Goal: Task Accomplishment & Management: Use online tool/utility

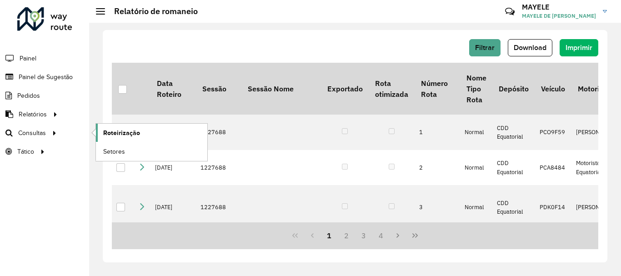
click at [166, 141] on link "Roteirização" at bounding box center [151, 133] width 111 height 18
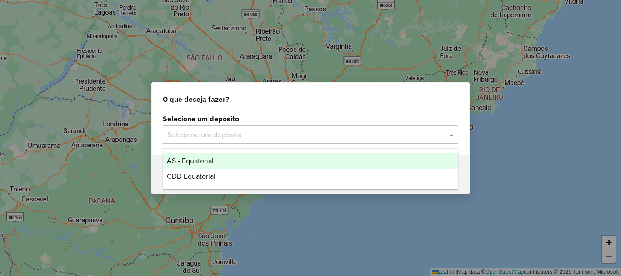
click at [182, 138] on input "text" at bounding box center [301, 135] width 268 height 11
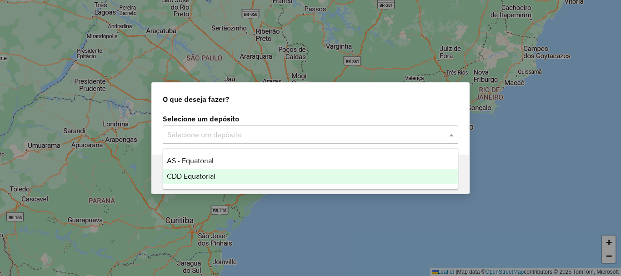
click at [197, 171] on div "CDD Equatorial" at bounding box center [310, 176] width 295 height 15
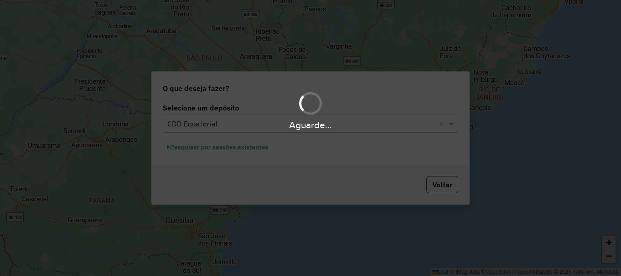
click at [201, 147] on div "Aguarde..." at bounding box center [310, 138] width 621 height 276
click at [202, 147] on div "Aguarde..." at bounding box center [310, 138] width 621 height 276
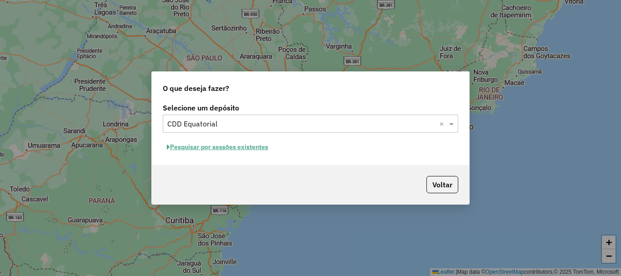
click at [248, 151] on button "Pesquisar por sessões existentes" at bounding box center [218, 147] width 110 height 14
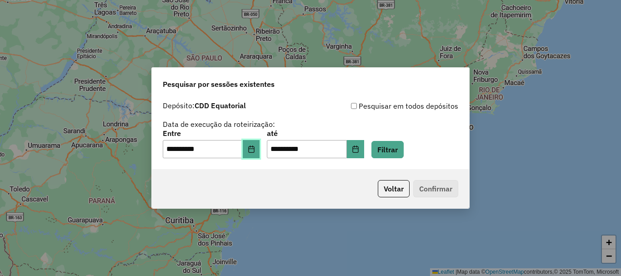
click at [254, 154] on button "Choose Date" at bounding box center [251, 149] width 17 height 18
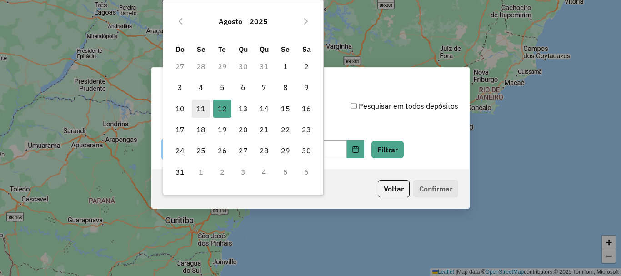
click at [204, 115] on span "11" at bounding box center [201, 109] width 18 height 18
type input "**********"
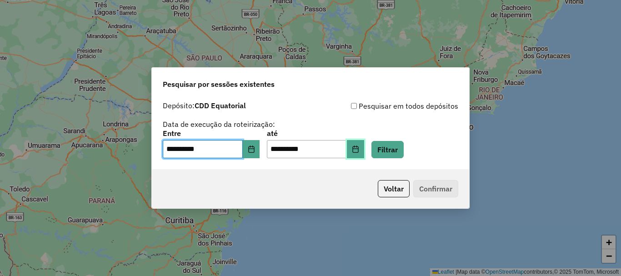
click at [358, 149] on icon "Choose Date" at bounding box center [356, 149] width 6 height 7
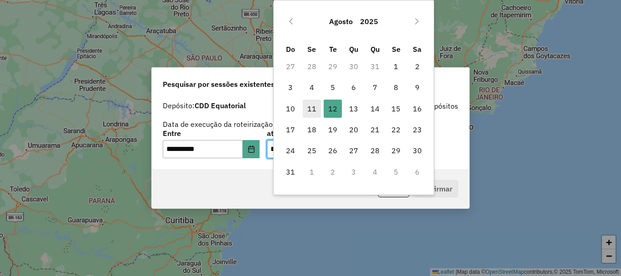
click at [318, 116] on span "11" at bounding box center [312, 109] width 18 height 18
type input "**********"
click at [318, 116] on span "11" at bounding box center [312, 109] width 18 height 18
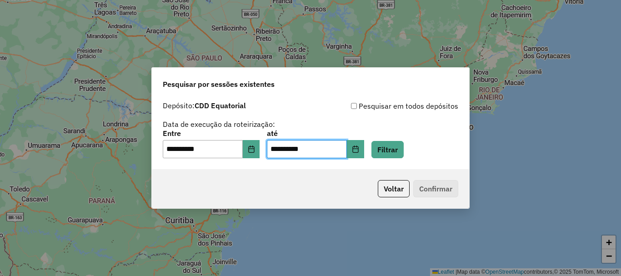
drag, startPoint x: 397, startPoint y: 134, endPoint x: 395, endPoint y: 139, distance: 5.3
click at [395, 139] on div "**********" at bounding box center [311, 144] width 296 height 28
click at [398, 152] on button "Filtrar" at bounding box center [388, 149] width 32 height 17
click at [0, 0] on div "Aguarde..." at bounding box center [0, 0] width 0 height 0
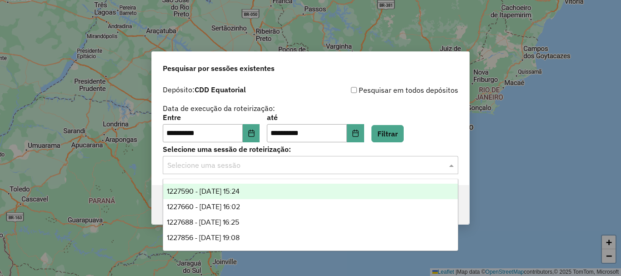
click at [227, 162] on input "text" at bounding box center [301, 165] width 268 height 11
click at [213, 189] on span "1227590 - 11/08/2025 15:24" at bounding box center [203, 191] width 73 height 8
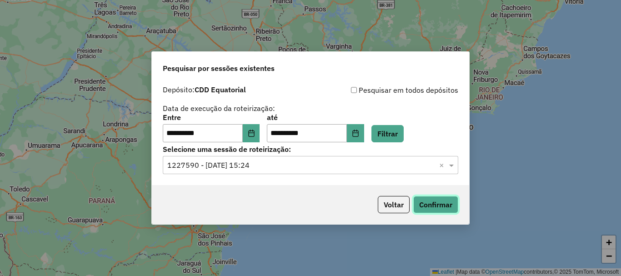
click at [449, 202] on button "Confirmar" at bounding box center [435, 204] width 45 height 17
click at [408, 166] on input "text" at bounding box center [301, 165] width 268 height 11
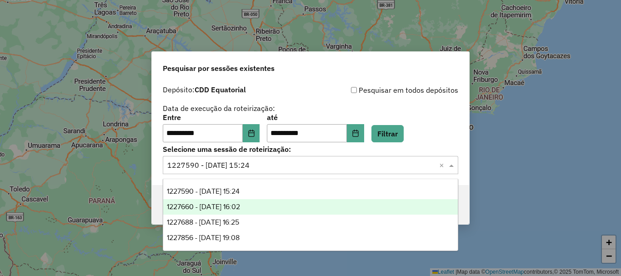
click at [217, 205] on span "1227660 - 11/08/2025 16:02" at bounding box center [203, 207] width 73 height 8
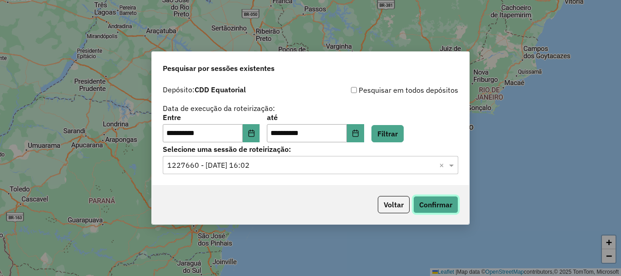
click at [458, 206] on button "Confirmar" at bounding box center [435, 204] width 45 height 17
click at [368, 168] on input "text" at bounding box center [301, 165] width 268 height 11
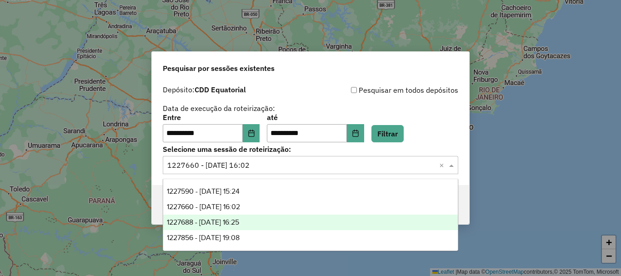
click at [239, 221] on span "1227688 - 11/08/2025 16:25" at bounding box center [203, 222] width 72 height 8
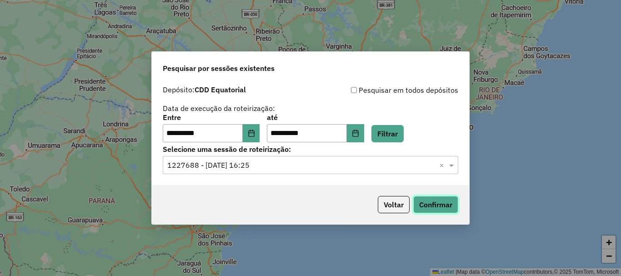
click at [451, 203] on button "Confirmar" at bounding box center [435, 204] width 45 height 17
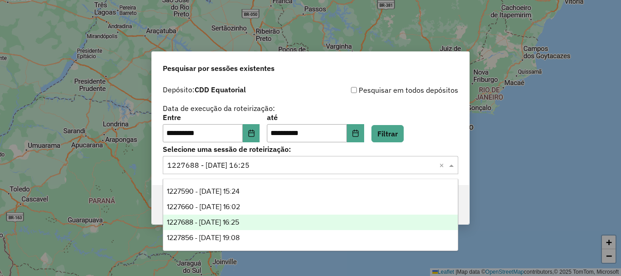
click at [286, 166] on input "text" at bounding box center [301, 165] width 268 height 11
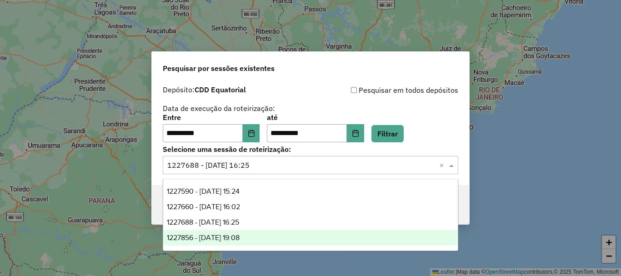
click at [240, 239] on span "1227856 - 11/08/2025 19:08" at bounding box center [203, 238] width 73 height 8
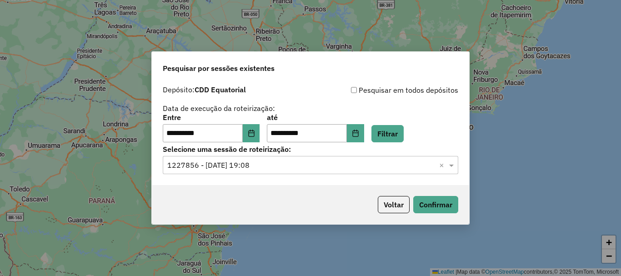
click at [439, 188] on div "Voltar Confirmar" at bounding box center [311, 204] width 318 height 39
click at [435, 210] on button "Confirmar" at bounding box center [435, 204] width 45 height 17
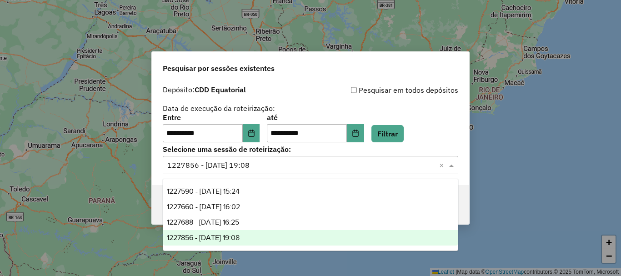
click at [295, 173] on div "Selecione uma sessão × 1227856 - 11/08/2025 19:08 ×" at bounding box center [311, 165] width 296 height 18
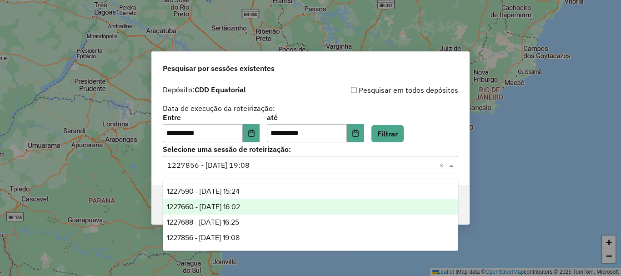
click at [240, 208] on span "1227660 - 11/08/2025 16:02" at bounding box center [203, 207] width 73 height 8
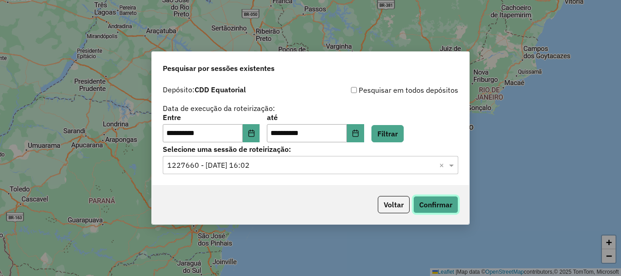
click at [458, 207] on button "Confirmar" at bounding box center [435, 204] width 45 height 17
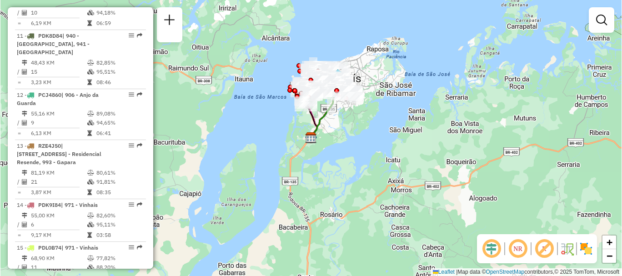
scroll to position [1028, 0]
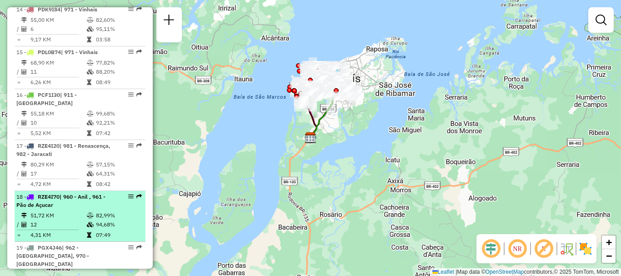
click at [41, 211] on td "51,72 KM" at bounding box center [58, 215] width 56 height 9
select select "**********"
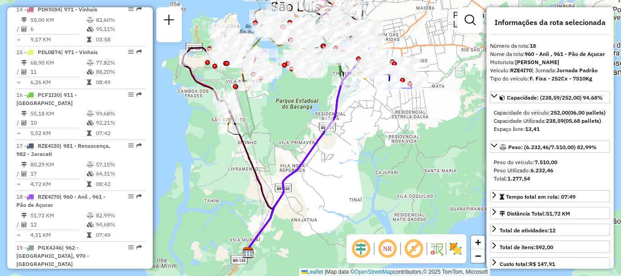
click at [365, 248] on em at bounding box center [361, 249] width 22 height 22
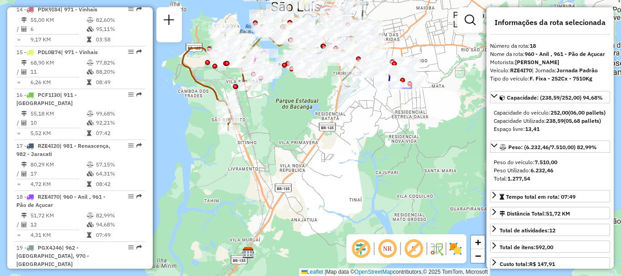
click at [385, 247] on em at bounding box center [388, 249] width 22 height 22
click at [455, 249] on img at bounding box center [456, 249] width 15 height 15
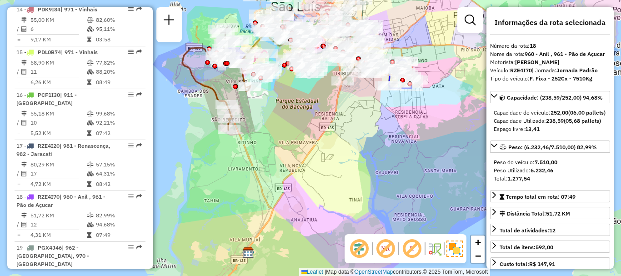
click at [455, 249] on img at bounding box center [455, 249] width 16 height 16
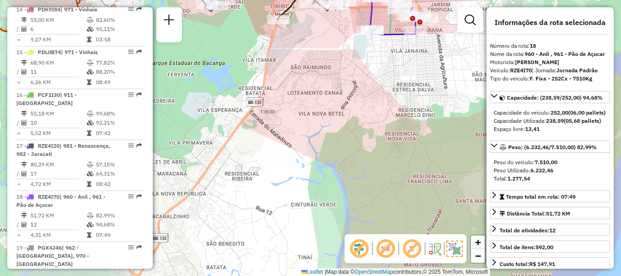
drag, startPoint x: 294, startPoint y: 124, endPoint x: 314, endPoint y: 144, distance: 28.9
click at [302, 130] on div "Janela de atendimento Grade de atendimento Capacidade Transportadoras Veículos …" at bounding box center [310, 138] width 621 height 276
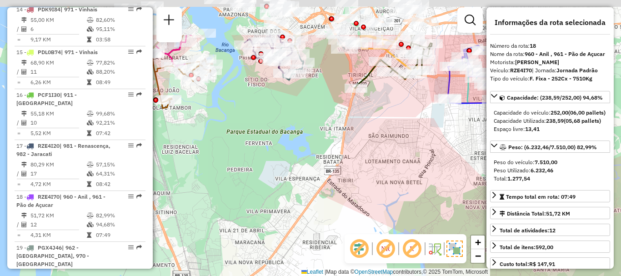
drag, startPoint x: 338, startPoint y: 159, endPoint x: 391, endPoint y: 200, distance: 67.1
click at [408, 223] on div "Janela de atendimento Grade de atendimento Capacidade Transportadoras Veículos …" at bounding box center [310, 138] width 621 height 276
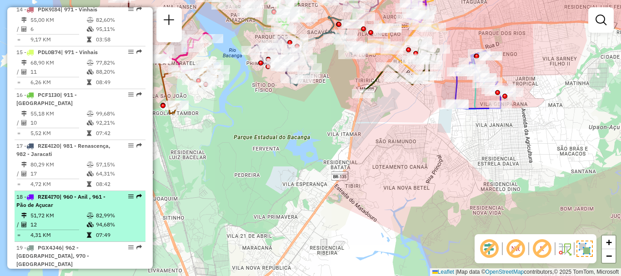
click at [96, 211] on td "82,99%" at bounding box center [119, 215] width 46 height 9
select select "**********"
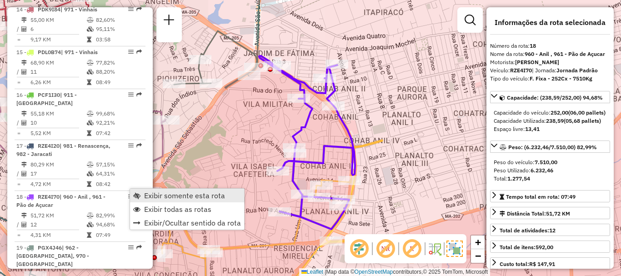
click at [157, 193] on span "Exibir somente esta rota" at bounding box center [184, 195] width 81 height 7
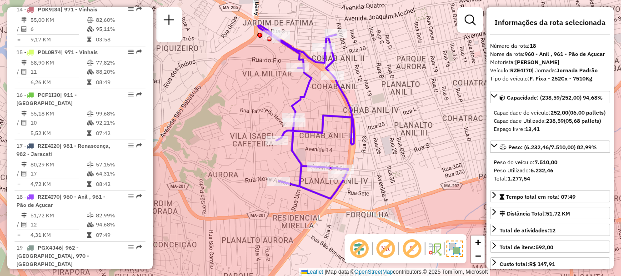
click at [391, 159] on div "Janela de atendimento Grade de atendimento Capacidade Transportadoras Veículos …" at bounding box center [310, 138] width 621 height 276
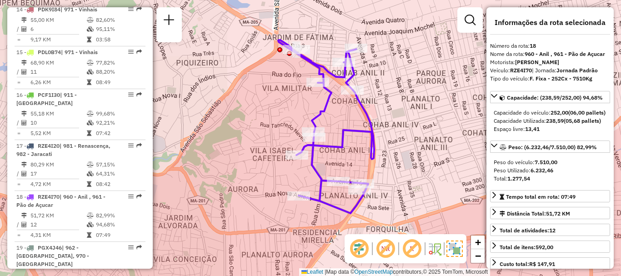
drag, startPoint x: 396, startPoint y: 167, endPoint x: 409, endPoint y: 172, distance: 14.5
click at [409, 172] on div "Janela de atendimento Grade de atendimento Capacidade Transportadoras Veículos …" at bounding box center [310, 138] width 621 height 276
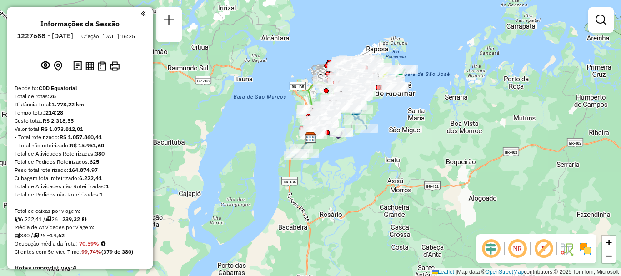
scroll to position [331, 0]
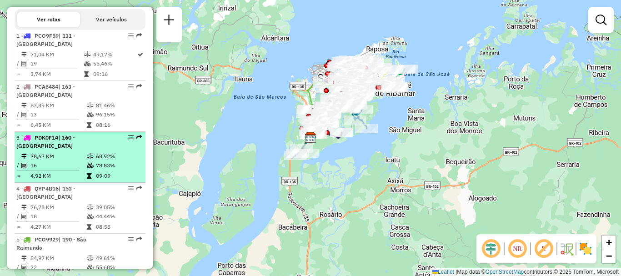
click at [102, 161] on td "78,83%" at bounding box center [119, 165] width 46 height 9
select select "**********"
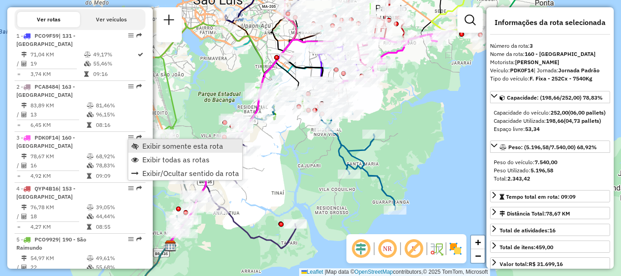
click at [157, 145] on span "Exibir somente esta rota" at bounding box center [182, 145] width 81 height 7
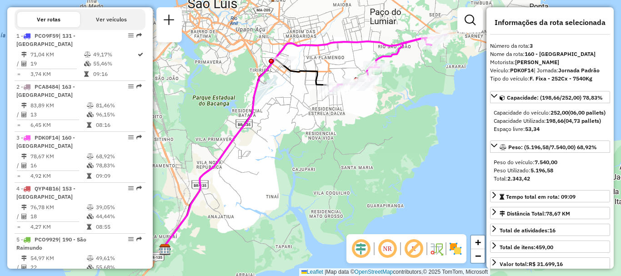
click at [353, 252] on em at bounding box center [361, 249] width 22 height 22
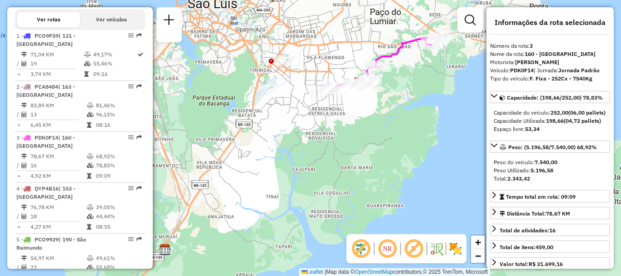
click at [353, 252] on em at bounding box center [361, 249] width 22 height 22
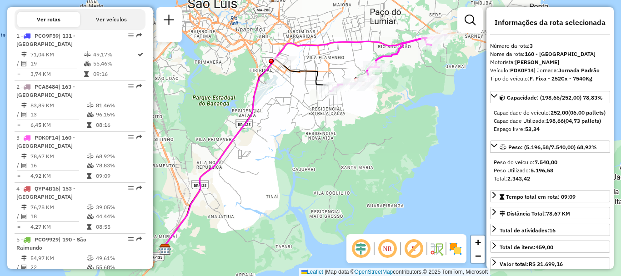
click at [364, 247] on em at bounding box center [361, 249] width 22 height 22
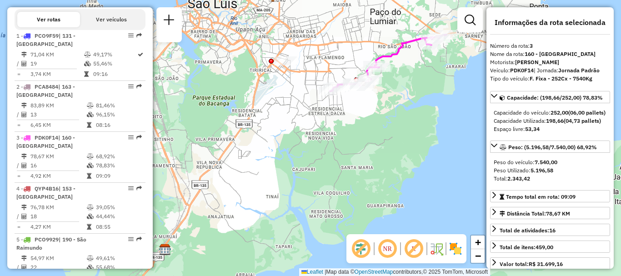
click at [387, 249] on em at bounding box center [388, 249] width 22 height 22
click at [453, 247] on img at bounding box center [456, 249] width 15 height 15
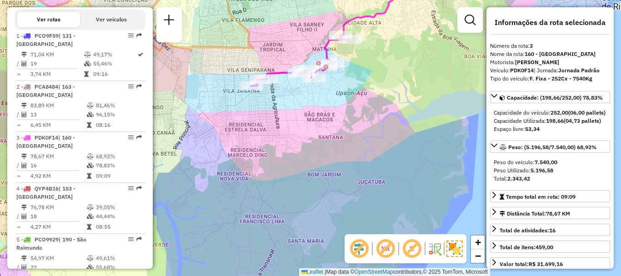
drag, startPoint x: 401, startPoint y: 124, endPoint x: 399, endPoint y: 158, distance: 34.2
click at [403, 133] on div "Janela de atendimento Grade de atendimento Capacidade Transportadoras Veículos …" at bounding box center [310, 138] width 621 height 276
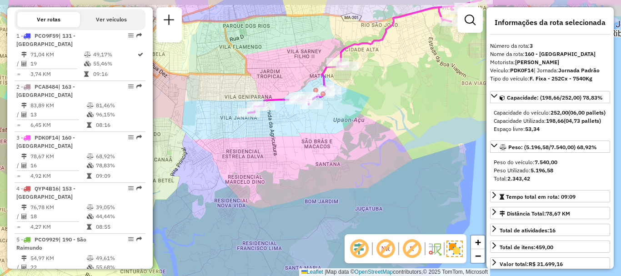
drag, startPoint x: 399, startPoint y: 158, endPoint x: 395, endPoint y: 178, distance: 19.9
click at [395, 178] on div "Janela de atendimento Grade de atendimento Capacidade Transportadoras Veículos …" at bounding box center [310, 138] width 621 height 276
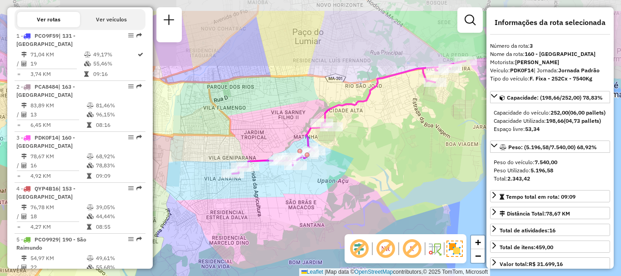
drag, startPoint x: 395, startPoint y: 178, endPoint x: 383, endPoint y: 219, distance: 43.2
click at [383, 219] on div "Janela de atendimento Grade de atendimento Capacidade Transportadoras Veículos …" at bounding box center [310, 138] width 621 height 276
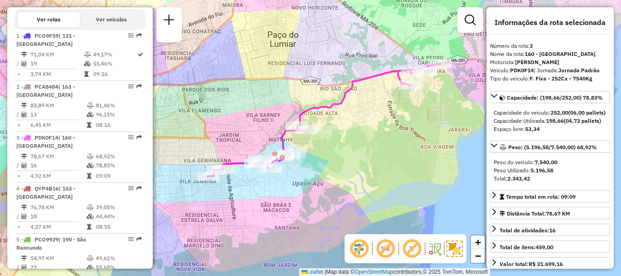
drag, startPoint x: 322, startPoint y: 158, endPoint x: 331, endPoint y: 156, distance: 9.8
click at [331, 156] on div "Janela de atendimento Grade de atendimento Capacidade Transportadoras Veículos …" at bounding box center [310, 138] width 621 height 276
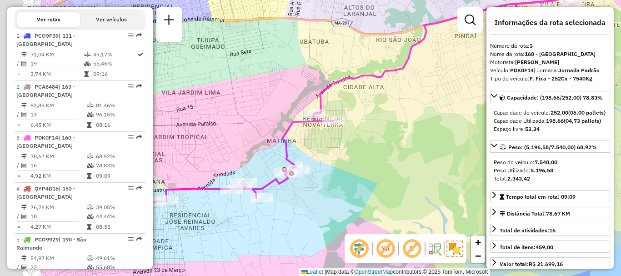
drag, startPoint x: 307, startPoint y: 142, endPoint x: 409, endPoint y: 133, distance: 103.2
click at [409, 133] on div "Janela de atendimento Grade de atendimento Capacidade Transportadoras Veículos …" at bounding box center [310, 138] width 621 height 276
drag, startPoint x: 336, startPoint y: 174, endPoint x: 359, endPoint y: 172, distance: 23.3
click at [354, 172] on div "Janela de atendimento Grade de atendimento Capacidade Transportadoras Veículos …" at bounding box center [310, 138] width 621 height 276
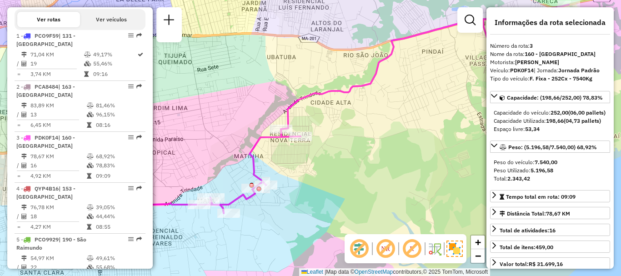
drag, startPoint x: 376, startPoint y: 171, endPoint x: 316, endPoint y: 192, distance: 64.0
click at [316, 192] on div "Janela de atendimento Grade de atendimento Capacidade Transportadoras Veículos …" at bounding box center [310, 138] width 621 height 276
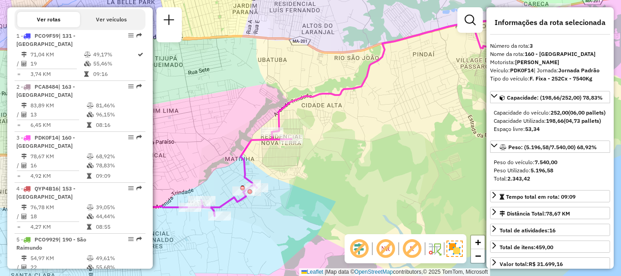
drag, startPoint x: 414, startPoint y: 129, endPoint x: 383, endPoint y: 138, distance: 32.7
click at [388, 136] on div "Janela de atendimento Grade de atendimento Capacidade Transportadoras Veículos …" at bounding box center [310, 138] width 621 height 276
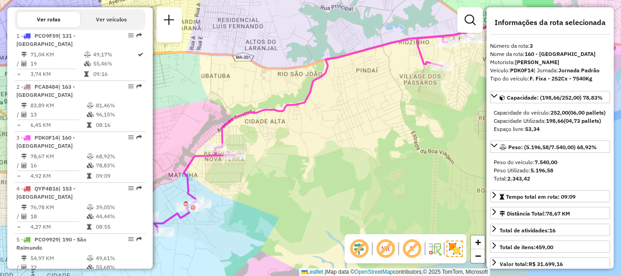
click at [349, 153] on div "Janela de atendimento Grade de atendimento Capacidade Transportadoras Veículos …" at bounding box center [310, 138] width 621 height 276
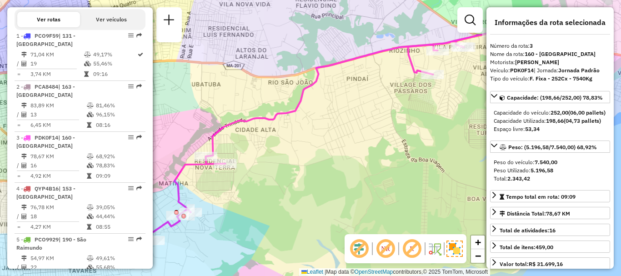
click at [341, 162] on div "Janela de atendimento Grade de atendimento Capacidade Transportadoras Veículos …" at bounding box center [310, 138] width 621 height 276
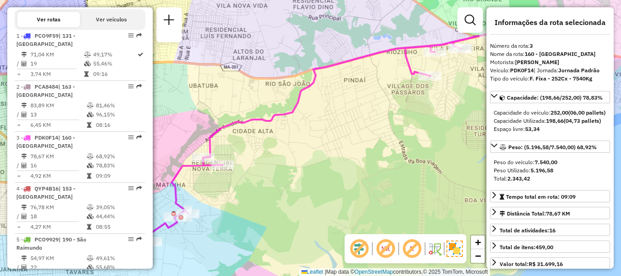
click at [323, 175] on div "Janela de atendimento Grade de atendimento Capacidade Transportadoras Veículos …" at bounding box center [310, 138] width 621 height 276
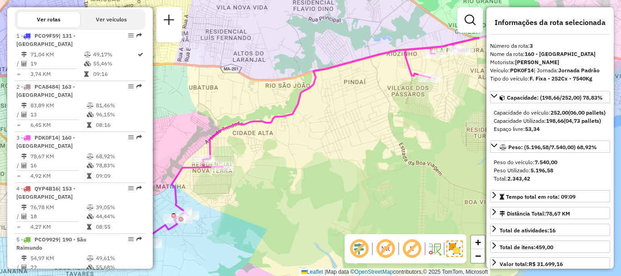
click at [409, 135] on div "Janela de atendimento Grade de atendimento Capacidade Transportadoras Veículos …" at bounding box center [310, 138] width 621 height 276
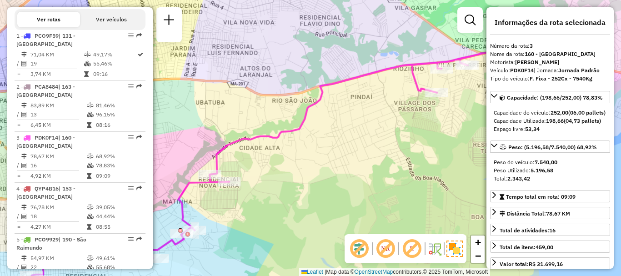
drag, startPoint x: 381, startPoint y: 145, endPoint x: 397, endPoint y: 154, distance: 18.7
click at [397, 154] on div "Janela de atendimento Grade de atendimento Capacidade Transportadoras Veículos …" at bounding box center [310, 138] width 621 height 276
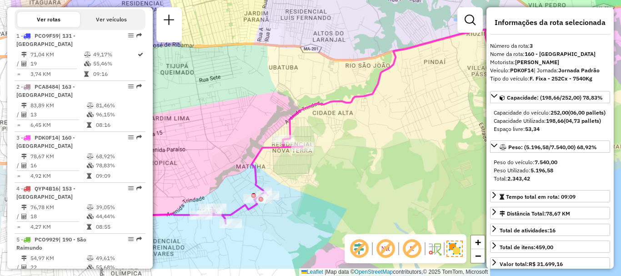
drag, startPoint x: 227, startPoint y: 191, endPoint x: 300, endPoint y: 156, distance: 81.2
click at [300, 156] on div "Janela de atendimento Grade de atendimento Capacidade Transportadoras Veículos …" at bounding box center [310, 138] width 621 height 276
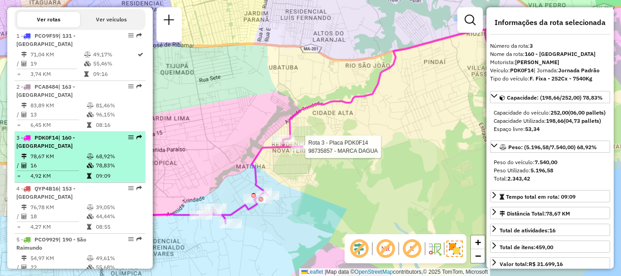
click at [105, 161] on td "78,83%" at bounding box center [119, 165] width 46 height 9
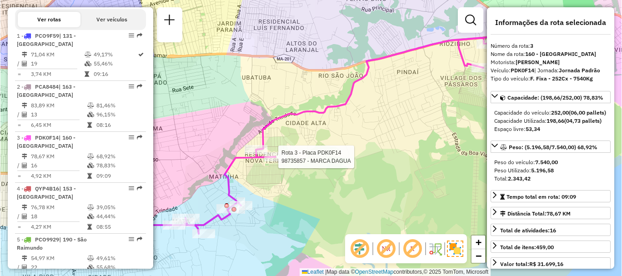
scroll to position [1309, 0]
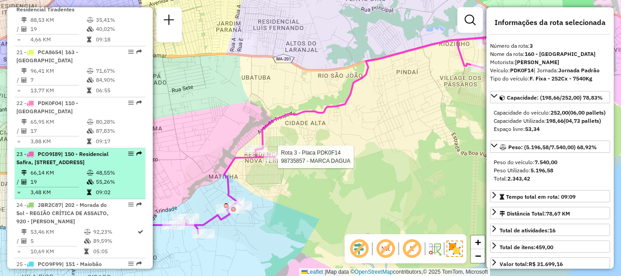
click at [77, 160] on li "23 - PCO9I89 | 150 - Residencial Safira, 151 - Maiobão, 170 - Vila Santa Teresi…" at bounding box center [80, 173] width 131 height 51
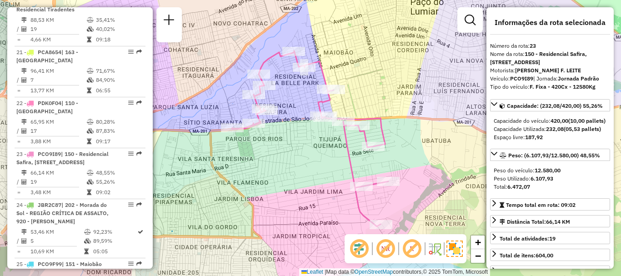
click at [311, 216] on div "Janela de atendimento Grade de atendimento Capacidade Transportadoras Veículos …" at bounding box center [310, 138] width 621 height 276
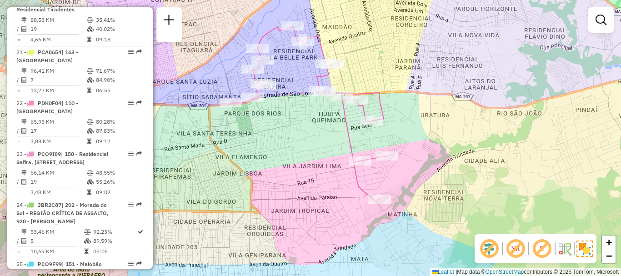
drag, startPoint x: 313, startPoint y: 211, endPoint x: 311, endPoint y: 190, distance: 20.6
click at [311, 190] on div "Janela de atendimento Grade de atendimento Capacidade Transportadoras Veículos …" at bounding box center [310, 138] width 621 height 276
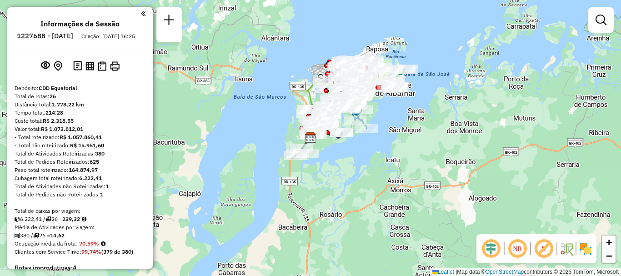
click at [424, 220] on div "Janela de atendimento Grade de atendimento Capacidade Transportadoras Veículos …" at bounding box center [310, 138] width 621 height 276
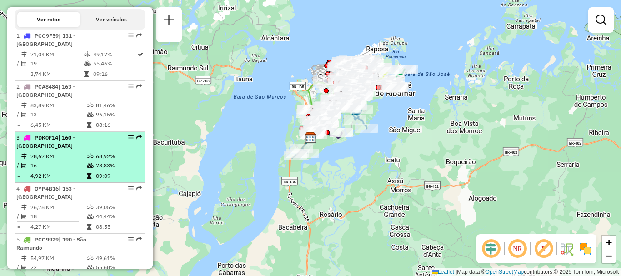
click at [78, 152] on td "78,67 KM" at bounding box center [58, 156] width 56 height 9
select select "**********"
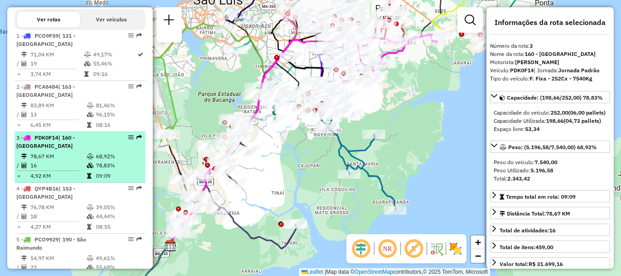
drag, startPoint x: 125, startPoint y: 135, endPoint x: 128, endPoint y: 139, distance: 4.8
click at [128, 139] on em at bounding box center [130, 137] width 5 height 5
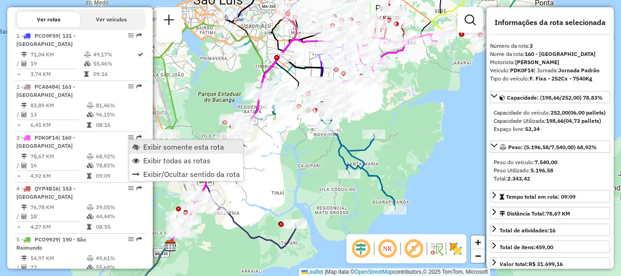
click at [156, 143] on span "Exibir somente esta rota" at bounding box center [183, 146] width 81 height 7
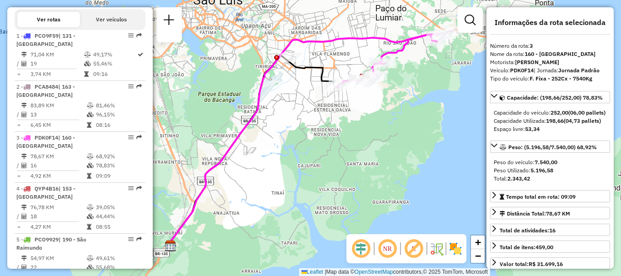
click at [360, 242] on em at bounding box center [361, 249] width 22 height 22
click at [387, 252] on em at bounding box center [388, 249] width 22 height 22
click at [450, 250] on img at bounding box center [456, 249] width 15 height 15
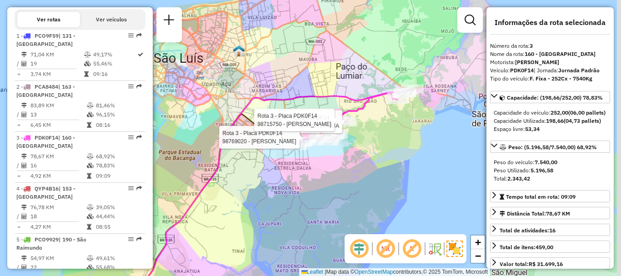
drag, startPoint x: 338, startPoint y: 123, endPoint x: 331, endPoint y: 128, distance: 8.4
click at [331, 128] on icon at bounding box center [354, 117] width 116 height 56
click at [358, 244] on em at bounding box center [359, 249] width 22 height 22
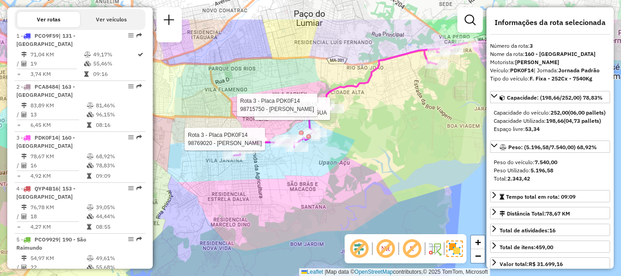
drag, startPoint x: 348, startPoint y: 147, endPoint x: 318, endPoint y: 195, distance: 55.8
click at [318, 195] on div "Rota 3 - Placa PDK0F14 98735857 - MARCA DAGUA Rota 3 - Placa PDK0F14 98769020 -…" at bounding box center [310, 138] width 621 height 276
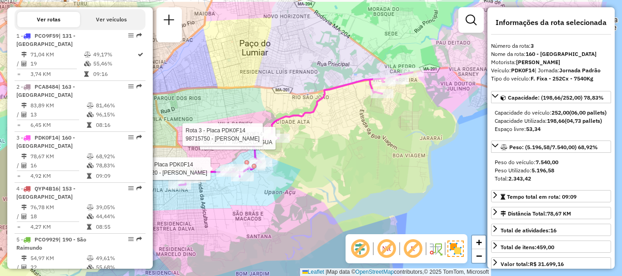
drag, startPoint x: 362, startPoint y: 136, endPoint x: 307, endPoint y: 166, distance: 62.7
click at [307, 166] on div "Rota 3 - Placa PDK0F14 98735857 - MARCA DAGUA Rota 3 - Placa PDK0F14 98769020 -…" at bounding box center [311, 138] width 622 height 276
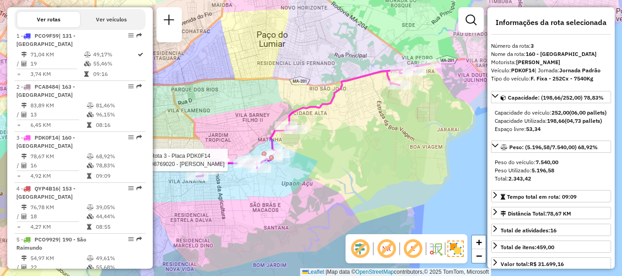
drag, startPoint x: 298, startPoint y: 173, endPoint x: 316, endPoint y: 164, distance: 19.5
click at [316, 164] on div "Rota 3 - Placa PDK0F14 98769020 - MARIA DA CONCEIÇÃO S Janela de atendimento Gr…" at bounding box center [311, 138] width 622 height 276
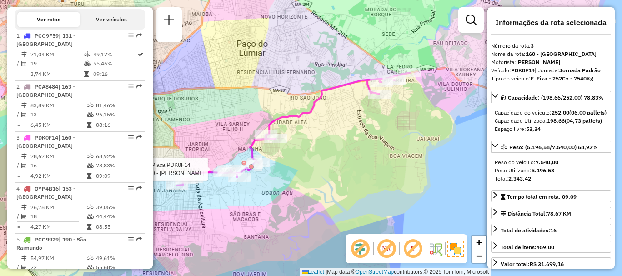
drag, startPoint x: 329, startPoint y: 176, endPoint x: 310, endPoint y: 186, distance: 21.6
click at [310, 186] on div "Rota 3 - Placa PDK0F14 98769020 - MARIA DA CONCEIÇÃO S Janela de atendimento Gr…" at bounding box center [311, 138] width 622 height 276
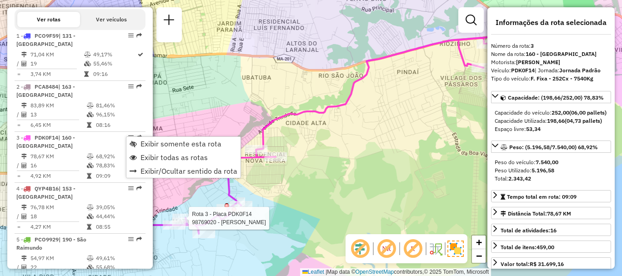
click at [386, 246] on em at bounding box center [387, 249] width 22 height 22
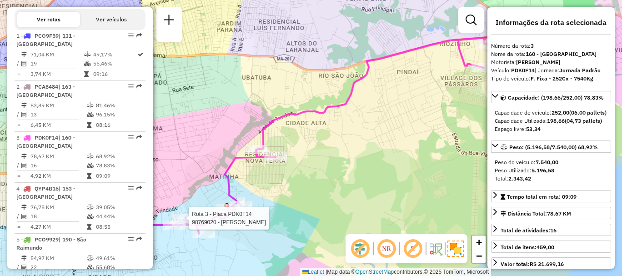
click at [407, 248] on em at bounding box center [413, 249] width 22 height 22
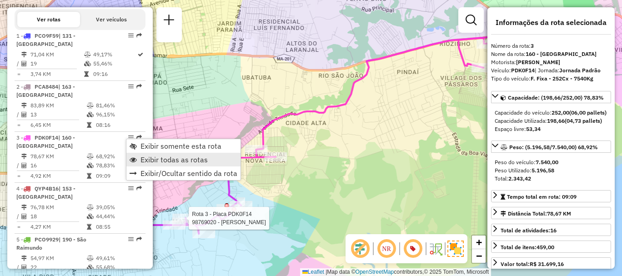
click at [145, 157] on span "Exibir todas as rotas" at bounding box center [174, 159] width 67 height 7
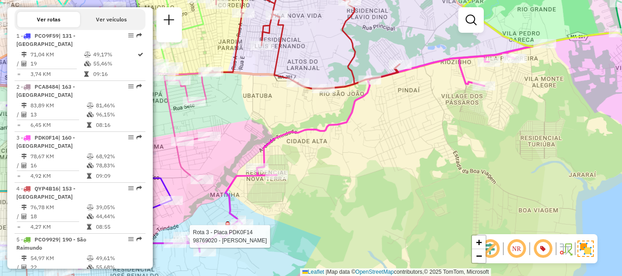
drag, startPoint x: 403, startPoint y: 80, endPoint x: 402, endPoint y: 103, distance: 23.2
click at [409, 103] on div "Rota 3 - Placa PDK0F14 98769020 - MARIA DA CONCEIÇÃO S Janela de atendimento Gr…" at bounding box center [311, 138] width 622 height 276
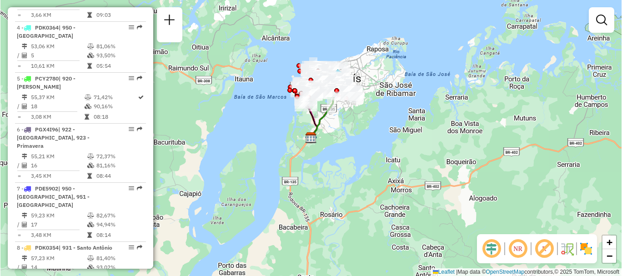
scroll to position [1129, 0]
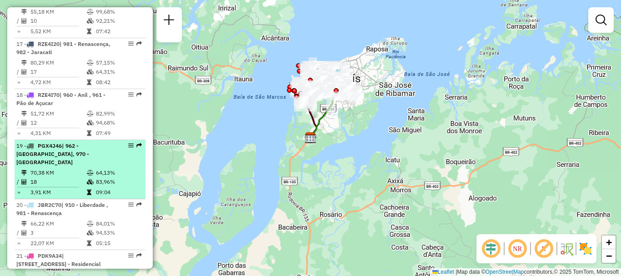
click at [105, 150] on div "19 - PGX4J46 | 962 - [GEOGRAPHIC_DATA], 970 - [GEOGRAPHIC_DATA]" at bounding box center [64, 154] width 96 height 25
select select "**********"
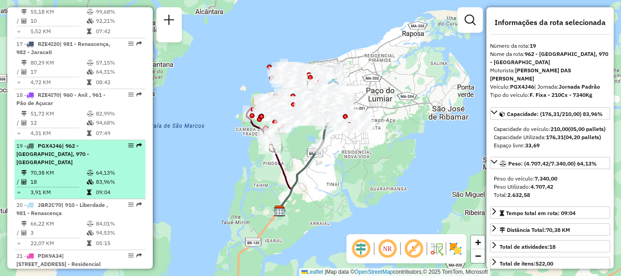
click at [117, 144] on div "19 - PGX4J46 | 962 - [GEOGRAPHIC_DATA], 970 - [GEOGRAPHIC_DATA]" at bounding box center [79, 154] width 127 height 25
click at [117, 143] on div "19 - PGX4J46 | 962 - [GEOGRAPHIC_DATA], 970 - [GEOGRAPHIC_DATA]" at bounding box center [79, 154] width 127 height 25
click at [114, 142] on div "19 - PGX4J46 | 962 - [GEOGRAPHIC_DATA], 970 - [GEOGRAPHIC_DATA]" at bounding box center [79, 154] width 127 height 25
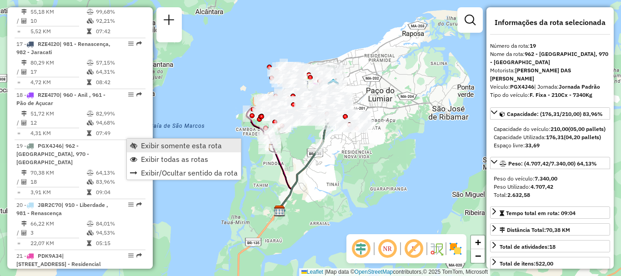
click at [140, 147] on link "Exibir somente esta rota" at bounding box center [184, 146] width 114 height 14
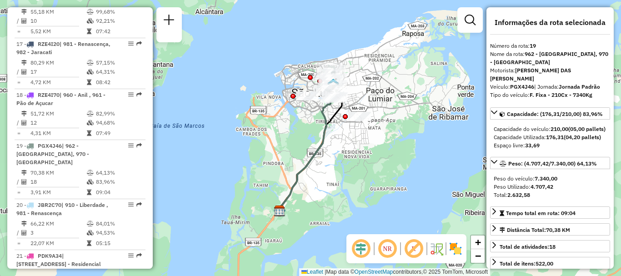
click at [389, 248] on em at bounding box center [388, 249] width 22 height 22
click at [364, 244] on em at bounding box center [361, 249] width 22 height 22
click at [453, 246] on img at bounding box center [456, 249] width 15 height 15
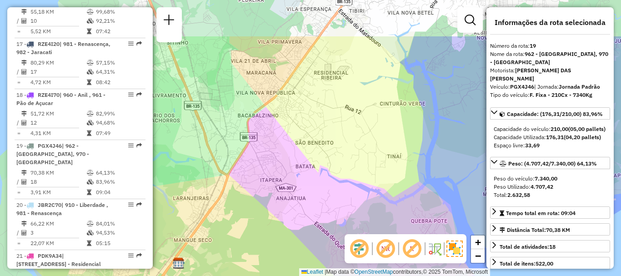
drag, startPoint x: 329, startPoint y: 217, endPoint x: 326, endPoint y: 248, distance: 31.1
click at [326, 248] on div "Janela de atendimento Grade de atendimento Capacidade Transportadoras Veículos …" at bounding box center [310, 138] width 621 height 276
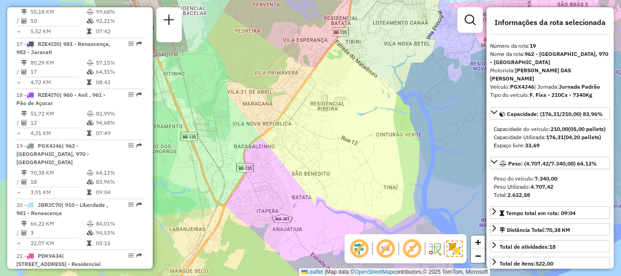
click at [326, 248] on div "Janela de atendimento Grade de atendimento Capacidade Transportadoras Veículos …" at bounding box center [310, 138] width 621 height 276
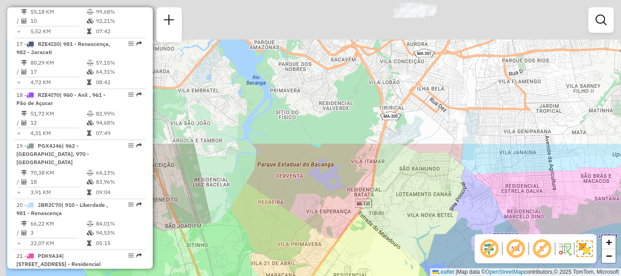
drag, startPoint x: 330, startPoint y: 148, endPoint x: 347, endPoint y: 288, distance: 141.5
click at [347, 276] on html "Aguarde... Pop-up bloqueado! Seu navegador bloqueou automáticamente a abertura …" at bounding box center [310, 138] width 621 height 276
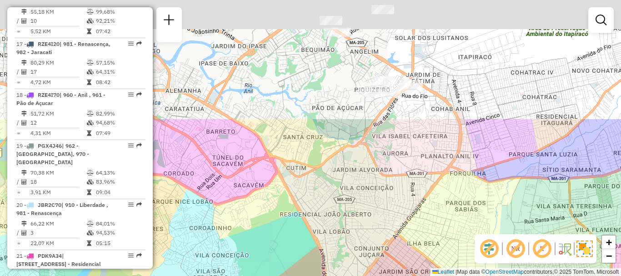
drag, startPoint x: 426, startPoint y: 135, endPoint x: 441, endPoint y: 260, distance: 125.5
click at [441, 260] on div "Janela de atendimento Grade de atendimento Capacidade Transportadoras Veículos …" at bounding box center [310, 138] width 621 height 276
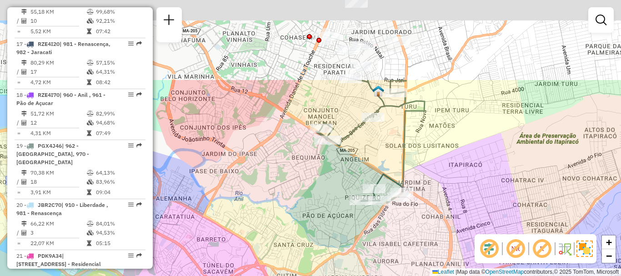
drag, startPoint x: 436, startPoint y: 120, endPoint x: 425, endPoint y: 222, distance: 102.9
click at [425, 222] on div "Janela de atendimento Grade de atendimento Capacidade Transportadoras Veículos …" at bounding box center [310, 138] width 621 height 276
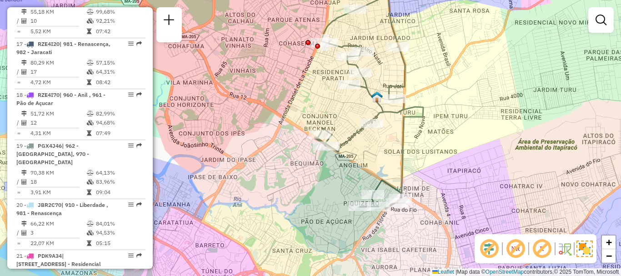
click at [432, 143] on div "Janela de atendimento Grade de atendimento Capacidade Transportadoras Veículos …" at bounding box center [310, 138] width 621 height 276
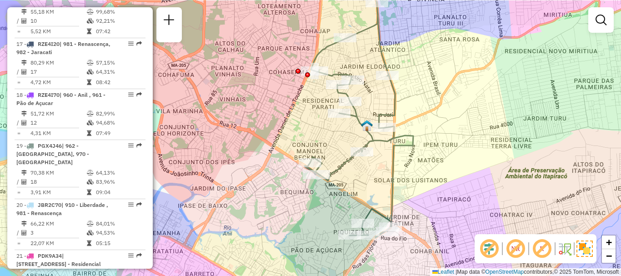
drag, startPoint x: 432, startPoint y: 143, endPoint x: 423, endPoint y: 171, distance: 29.8
click at [423, 171] on div "Janela de atendimento Grade de atendimento Capacidade Transportadoras Veículos …" at bounding box center [310, 138] width 621 height 276
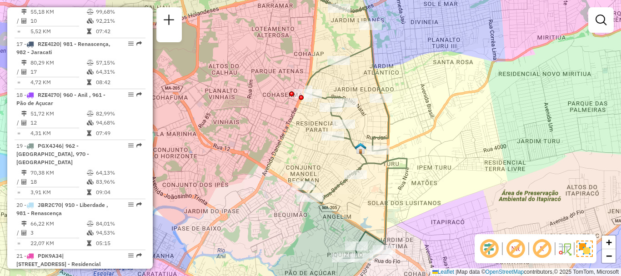
drag, startPoint x: 423, startPoint y: 172, endPoint x: 416, endPoint y: 194, distance: 22.3
click at [416, 194] on div "Janela de atendimento Grade de atendimento Capacidade Transportadoras Veículos …" at bounding box center [310, 138] width 621 height 276
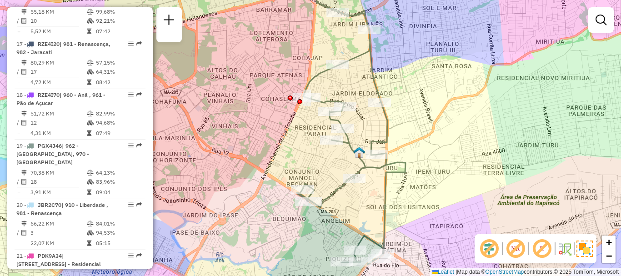
click at [415, 198] on div "Janela de atendimento Grade de atendimento Capacidade Transportadoras Veículos …" at bounding box center [310, 138] width 621 height 276
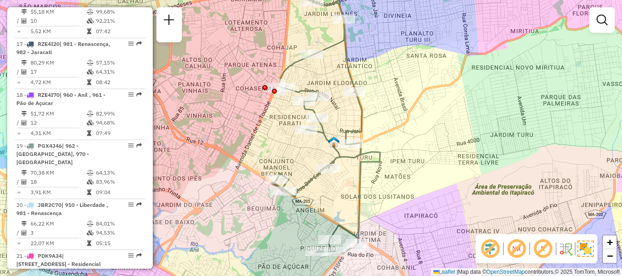
drag, startPoint x: 364, startPoint y: 199, endPoint x: 338, endPoint y: 189, distance: 28.0
click at [338, 189] on div "Janela de atendimento Grade de atendimento Capacidade Transportadoras Veículos …" at bounding box center [311, 138] width 622 height 276
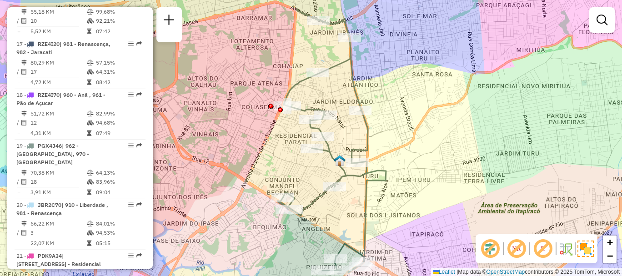
drag, startPoint x: 331, startPoint y: 199, endPoint x: 337, endPoint y: 218, distance: 19.6
click at [337, 218] on div "Janela de atendimento Grade de atendimento Capacidade Transportadoras Veículos …" at bounding box center [311, 138] width 622 height 276
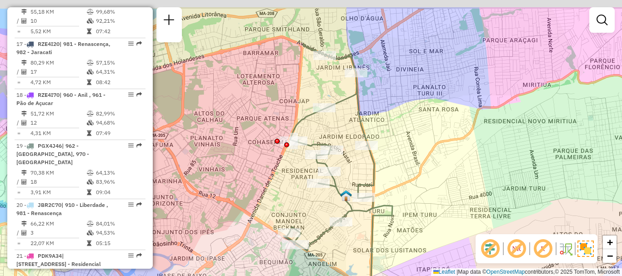
drag, startPoint x: 426, startPoint y: 58, endPoint x: 433, endPoint y: 93, distance: 35.6
click at [433, 93] on div "Janela de atendimento Grade de atendimento Capacidade Transportadoras Veículos …" at bounding box center [311, 138] width 622 height 276
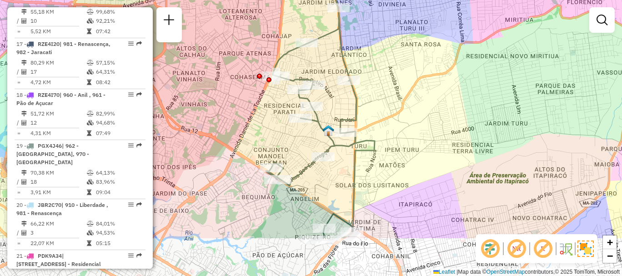
drag, startPoint x: 296, startPoint y: 204, endPoint x: 278, endPoint y: 140, distance: 67.0
click at [278, 140] on div "Janela de atendimento Grade de atendimento Capacidade Transportadoras Veículos …" at bounding box center [311, 138] width 622 height 276
